Goal: Transaction & Acquisition: Purchase product/service

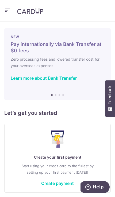
click at [61, 186] on link "Create payment" at bounding box center [57, 183] width 33 height 5
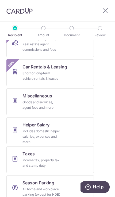
scroll to position [282, 0]
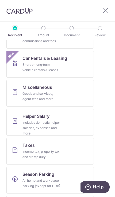
click at [68, 149] on link "Taxes Income tax, property tax and stamp duty" at bounding box center [50, 151] width 88 height 27
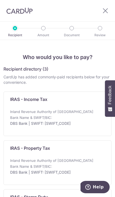
click at [88, 124] on p "DBS Bank | SWIFT: DBSSSGSGXXX" at bounding box center [56, 123] width 92 height 5
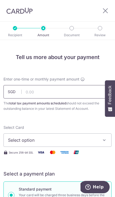
click at [36, 90] on input "text" at bounding box center [57, 91] width 108 height 13
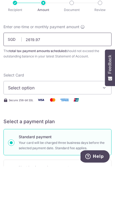
scroll to position [31, 0]
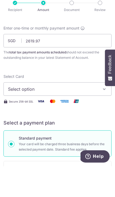
click at [20, 117] on span "Select option" at bounding box center [54, 120] width 92 height 6
type input "2,619.97"
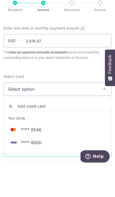
scroll to position [23, 0]
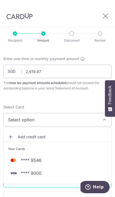
click at [21, 134] on span "Add credit card" at bounding box center [63, 136] width 90 height 5
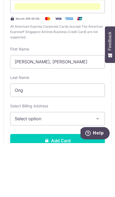
scroll to position [132, 0]
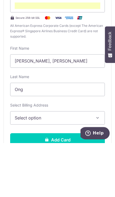
click at [21, 169] on span "Select option" at bounding box center [54, 172] width 78 height 6
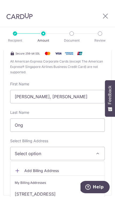
scroll to position [23, 0]
click at [68, 188] on link "1091 Serangoon Rd, #17-08, Singapore, Singapore-328190" at bounding box center [57, 194] width 95 height 13
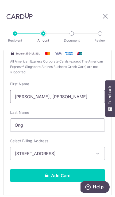
click at [21, 90] on input "Xun Kai, Mervyn" at bounding box center [57, 96] width 95 height 13
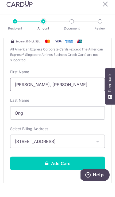
click at [23, 90] on input "Xun Kai, Mervyn" at bounding box center [57, 96] width 95 height 13
click at [19, 90] on input "Xun Kai, Mervyn" at bounding box center [57, 96] width 95 height 13
type input "Mervyn"
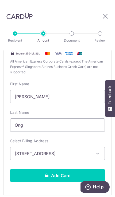
click at [74, 169] on button "Add Card" at bounding box center [57, 175] width 95 height 13
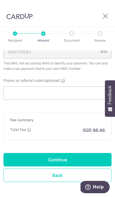
scroll to position [337, 0]
